Goal: Task Accomplishment & Management: Complete application form

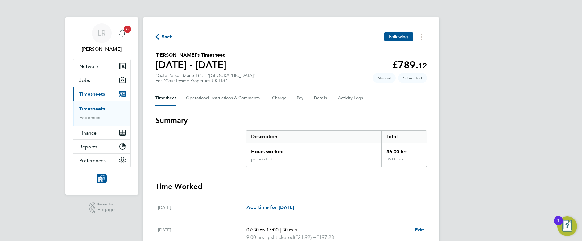
click at [155, 33] on button "Back" at bounding box center [163, 37] width 17 height 8
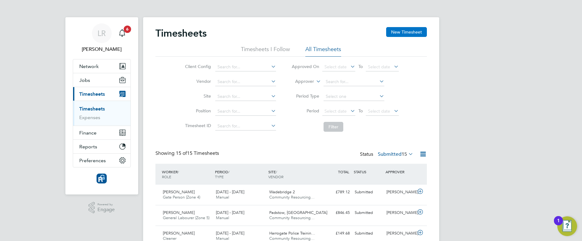
click at [408, 34] on button "New Timesheet" at bounding box center [406, 32] width 41 height 10
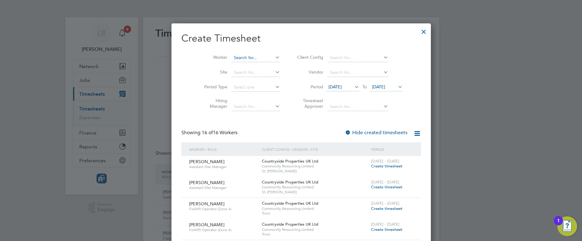
click at [235, 55] on input at bounding box center [256, 58] width 48 height 9
type input "d"
click at [244, 84] on li "[PERSON_NAME]" at bounding box center [259, 83] width 76 height 8
type input "[PERSON_NAME]"
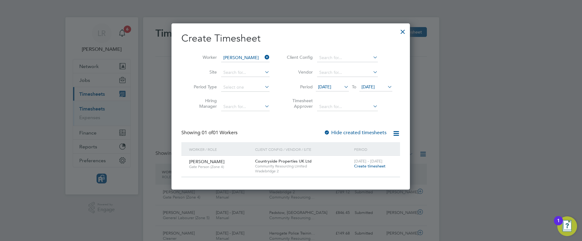
click at [368, 165] on span "Create timesheet" at bounding box center [369, 166] width 31 height 5
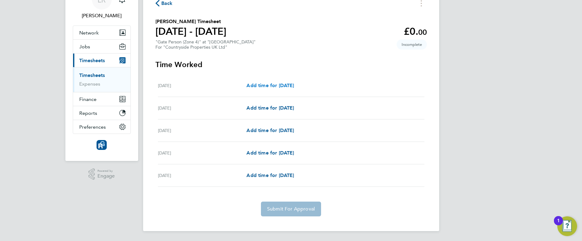
click at [288, 85] on span "Add time for [DATE]" at bounding box center [269, 86] width 47 height 6
select select "30"
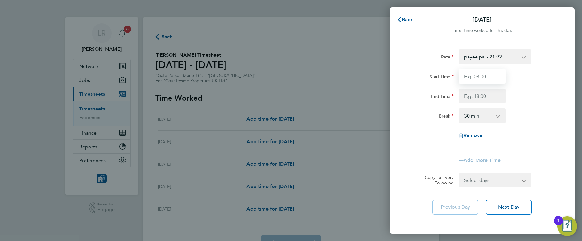
click at [475, 75] on input "Start Time" at bounding box center [481, 76] width 47 height 15
type input "07:30"
type input "17:00"
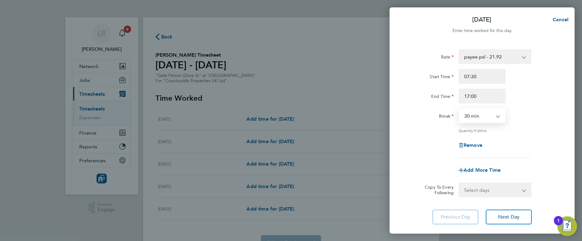
click at [487, 119] on select "0 min 15 min 30 min 45 min 60 min 75 min 90 min" at bounding box center [478, 116] width 38 height 14
select select "0"
click at [459, 109] on select "0 min 15 min 30 min 45 min 60 min 75 min 90 min" at bounding box center [478, 116] width 38 height 14
click at [427, 126] on div "Rate payee psl - 21.92 Start Time 07:30 End Time 17:00 Break 0 min 15 min 30 mi…" at bounding box center [482, 103] width 150 height 109
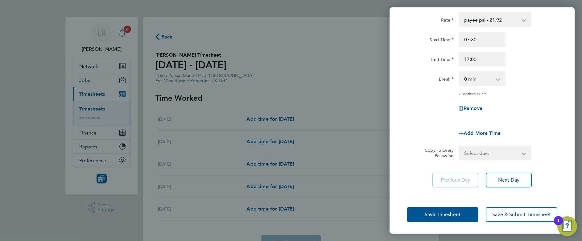
click at [487, 155] on select "Select days Day [DATE] [DATE] [DATE] [DATE]" at bounding box center [491, 153] width 65 height 14
click at [417, 121] on app-timesheet-line-form-group "Rate payee psl - 21.92 Start Time 07:30 End Time 17:00 Break 0 min 15 min 30 mi…" at bounding box center [482, 76] width 150 height 129
click at [507, 151] on select "Select days Day [DATE] [DATE] [DATE] [DATE]" at bounding box center [491, 153] width 65 height 14
select select "TUE"
click at [459, 146] on select "Select days Day [DATE] [DATE] [DATE] [DATE]" at bounding box center [491, 153] width 65 height 14
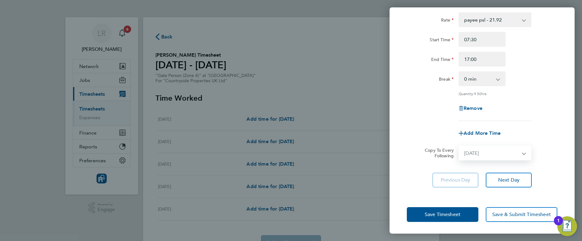
select select "[DATE]"
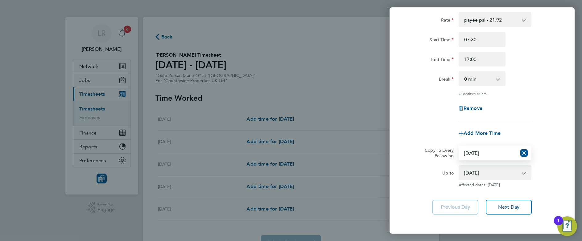
scroll to position [64, 0]
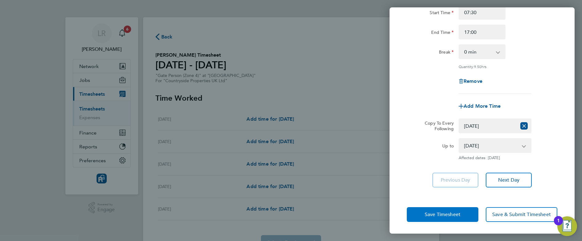
click at [422, 211] on button "Save Timesheet" at bounding box center [443, 214] width 72 height 15
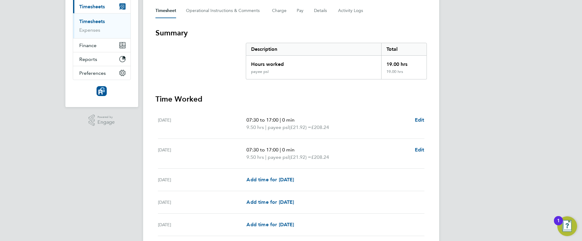
scroll to position [137, 0]
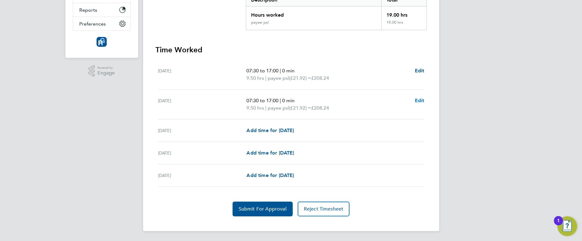
click at [419, 97] on link "Edit" at bounding box center [420, 100] width 10 height 7
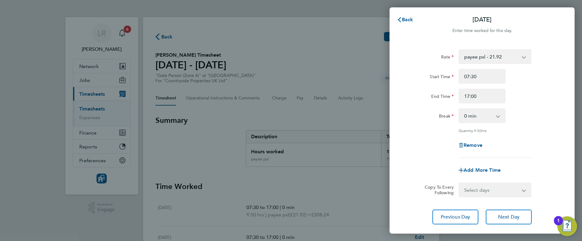
scroll to position [37, 0]
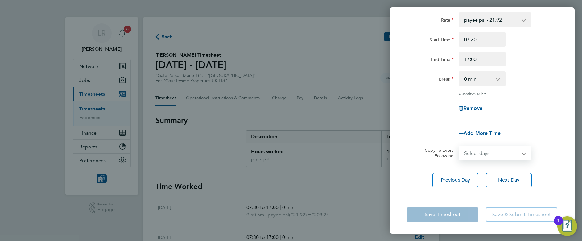
click at [493, 155] on select "Select days Day [DATE] [DATE] [DATE]" at bounding box center [491, 153] width 65 height 14
select select "WED"
click at [459, 146] on select "Select days Day [DATE] [DATE] [DATE]" at bounding box center [491, 153] width 65 height 14
select select "[DATE]"
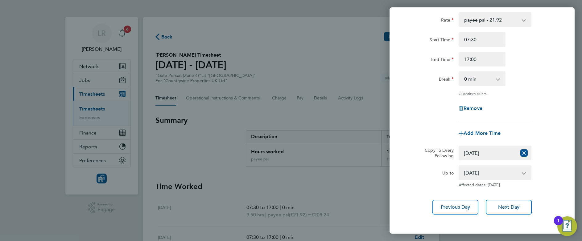
click at [410, 186] on div "Up to" at bounding box center [430, 177] width 52 height 22
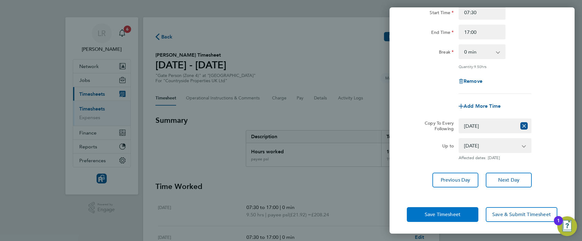
click at [430, 212] on span "Save Timesheet" at bounding box center [443, 215] width 36 height 6
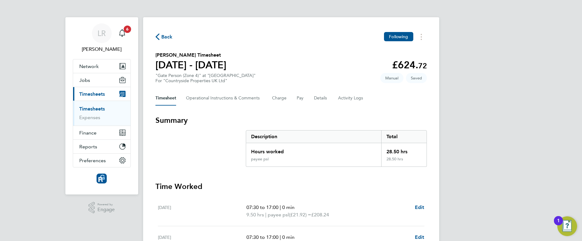
scroll to position [144, 0]
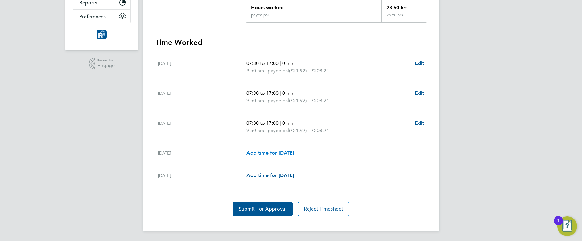
click at [289, 154] on span "Add time for [DATE]" at bounding box center [269, 153] width 47 height 6
select select "30"
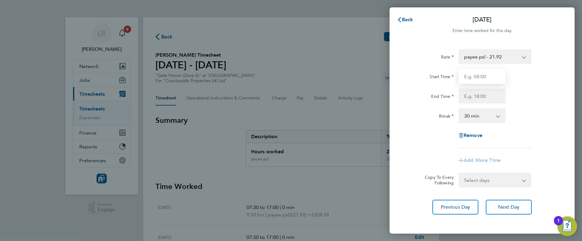
click at [484, 77] on input "Start Time" at bounding box center [481, 76] width 47 height 15
type input "07:30"
type input "17:00"
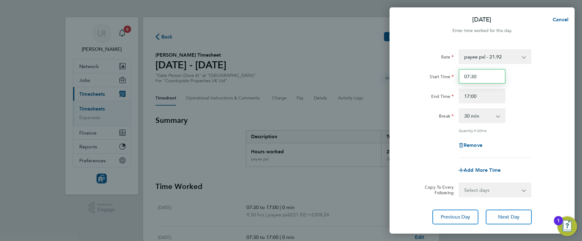
scroll to position [37, 0]
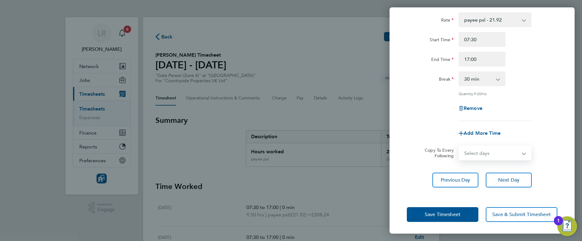
click at [508, 152] on select "Select days [DATE]" at bounding box center [491, 153] width 65 height 14
click at [496, 77] on select "0 min 15 min 30 min 45 min 60 min 75 min 90 min" at bounding box center [478, 79] width 38 height 14
select select "0"
click at [459, 72] on select "0 min 15 min 30 min 45 min 60 min 75 min 90 min" at bounding box center [478, 79] width 38 height 14
click at [398, 133] on div "Rate payee psl - 21.92 Start Time 07:30 End Time 17:00 Break 0 min 15 min 30 mi…" at bounding box center [481, 100] width 185 height 190
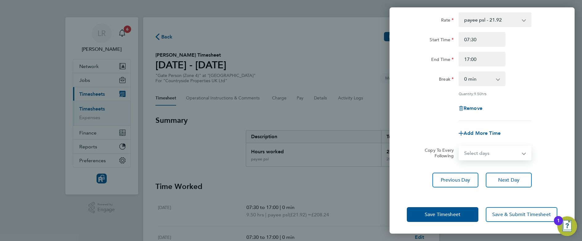
click at [501, 157] on select "Select days [DATE]" at bounding box center [491, 153] width 65 height 14
select select "FRI"
click at [459, 146] on select "Select days [DATE]" at bounding box center [491, 153] width 65 height 14
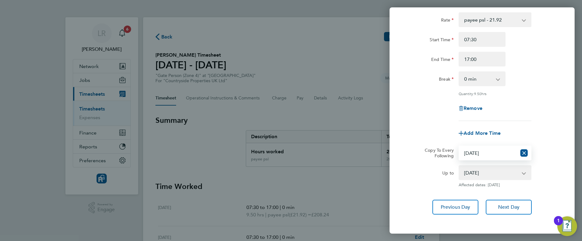
scroll to position [64, 0]
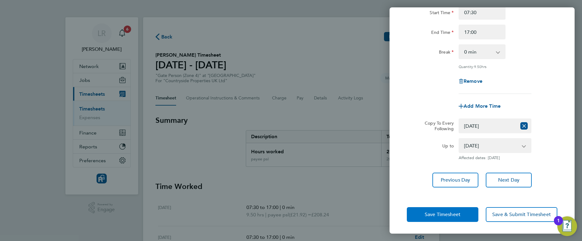
click at [425, 213] on span "Save Timesheet" at bounding box center [443, 215] width 36 height 6
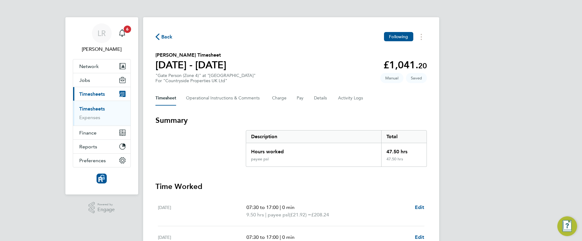
scroll to position [159, 0]
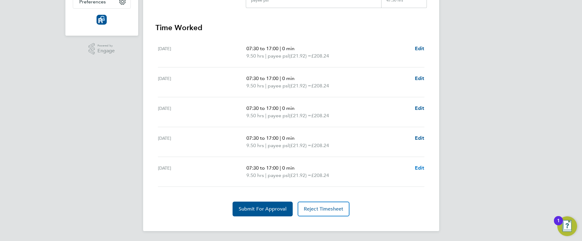
click at [417, 166] on span "Edit" at bounding box center [420, 168] width 10 height 6
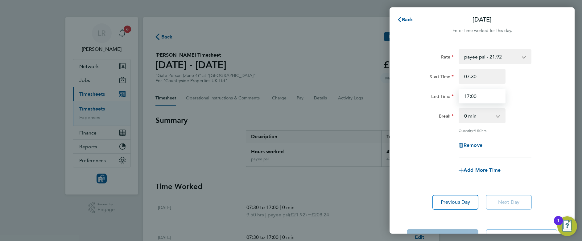
click at [469, 96] on input "17:00" at bounding box center [481, 96] width 47 height 15
type input "16:00"
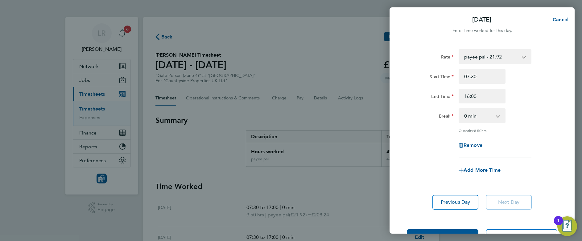
click at [425, 141] on div "Remove" at bounding box center [481, 145] width 155 height 15
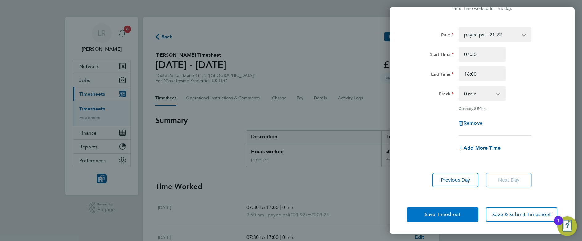
click at [430, 218] on button "Save Timesheet" at bounding box center [443, 214] width 72 height 15
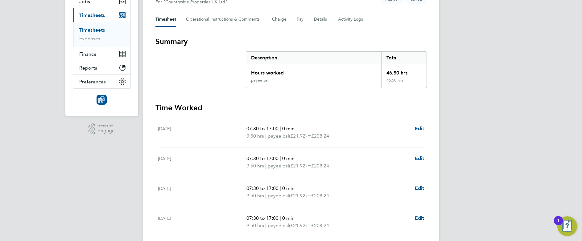
scroll to position [81, 0]
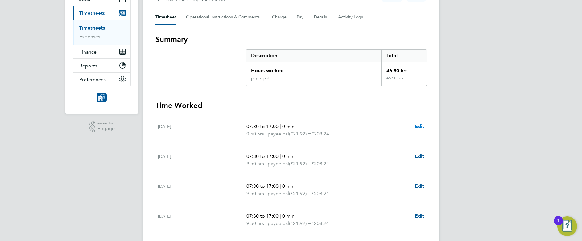
click at [420, 127] on span "Edit" at bounding box center [420, 127] width 10 height 6
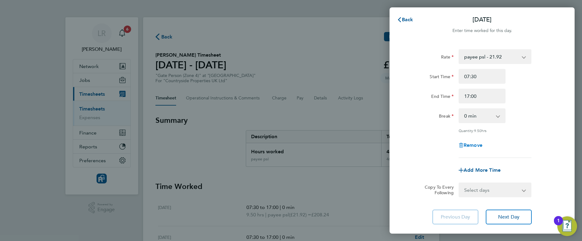
click at [471, 145] on span "Remove" at bounding box center [472, 145] width 19 height 6
select select "null"
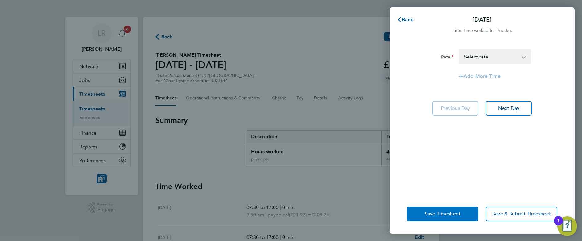
click at [433, 213] on span "Save Timesheet" at bounding box center [443, 214] width 36 height 6
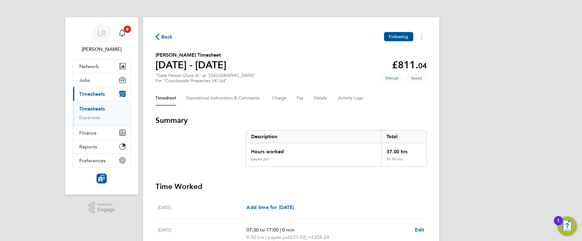
scroll to position [152, 0]
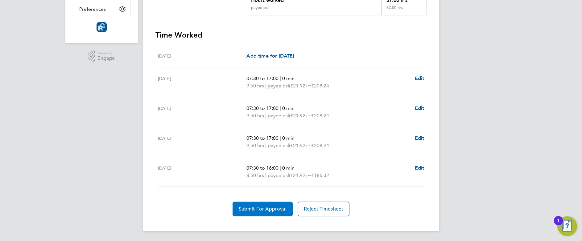
click at [261, 207] on span "Submit For Approval" at bounding box center [263, 209] width 48 height 6
